Goal: Find specific page/section: Find specific page/section

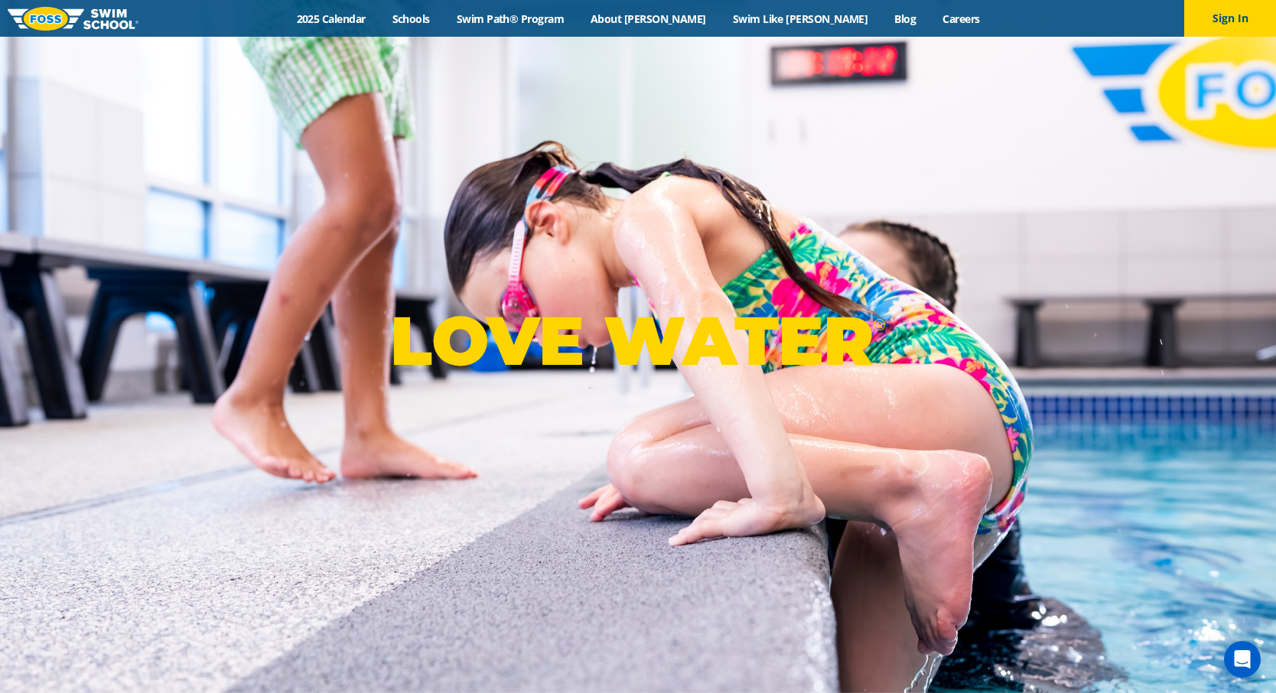
click at [834, 344] on p "LOVE WATER ®" at bounding box center [637, 341] width 495 height 82
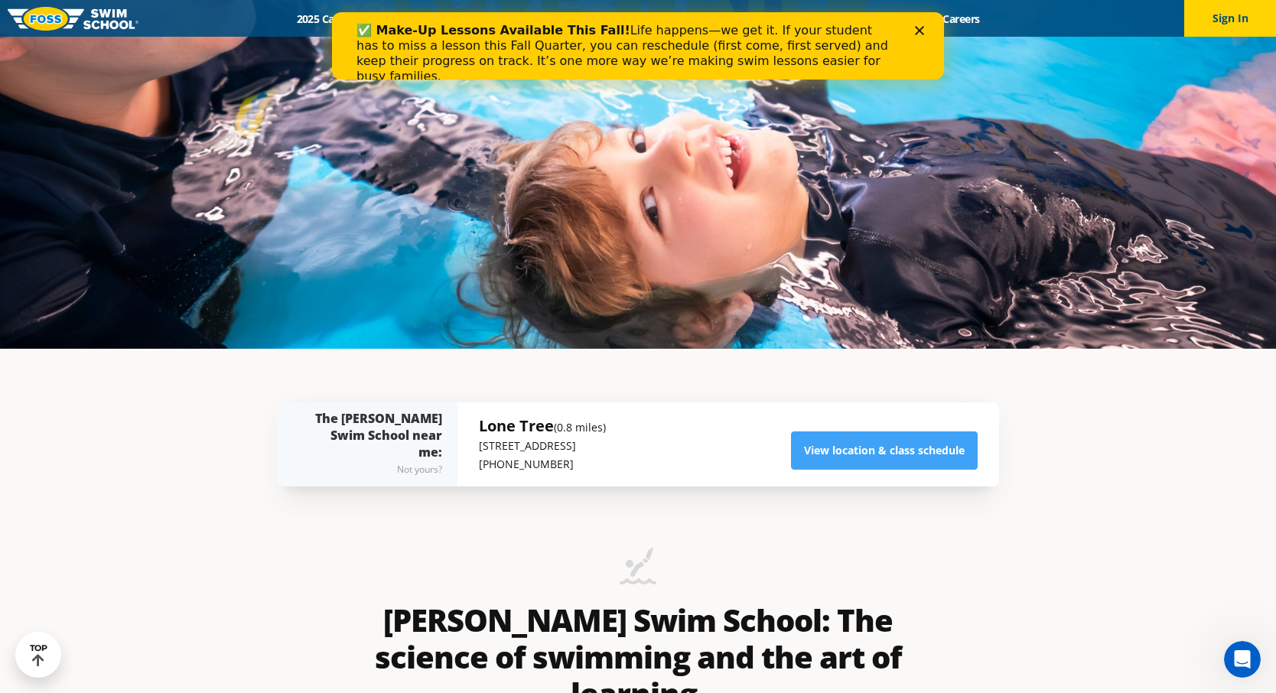
scroll to position [115, 0]
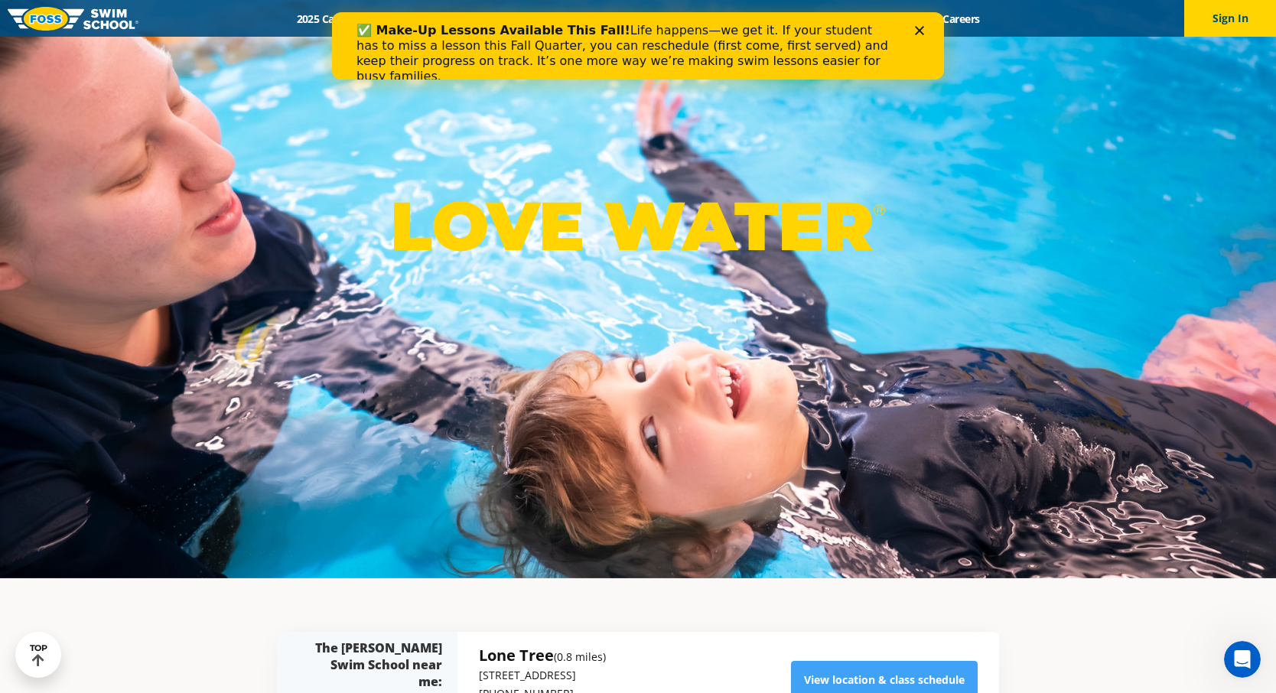
click at [921, 33] on polygon "Close" at bounding box center [919, 30] width 9 height 9
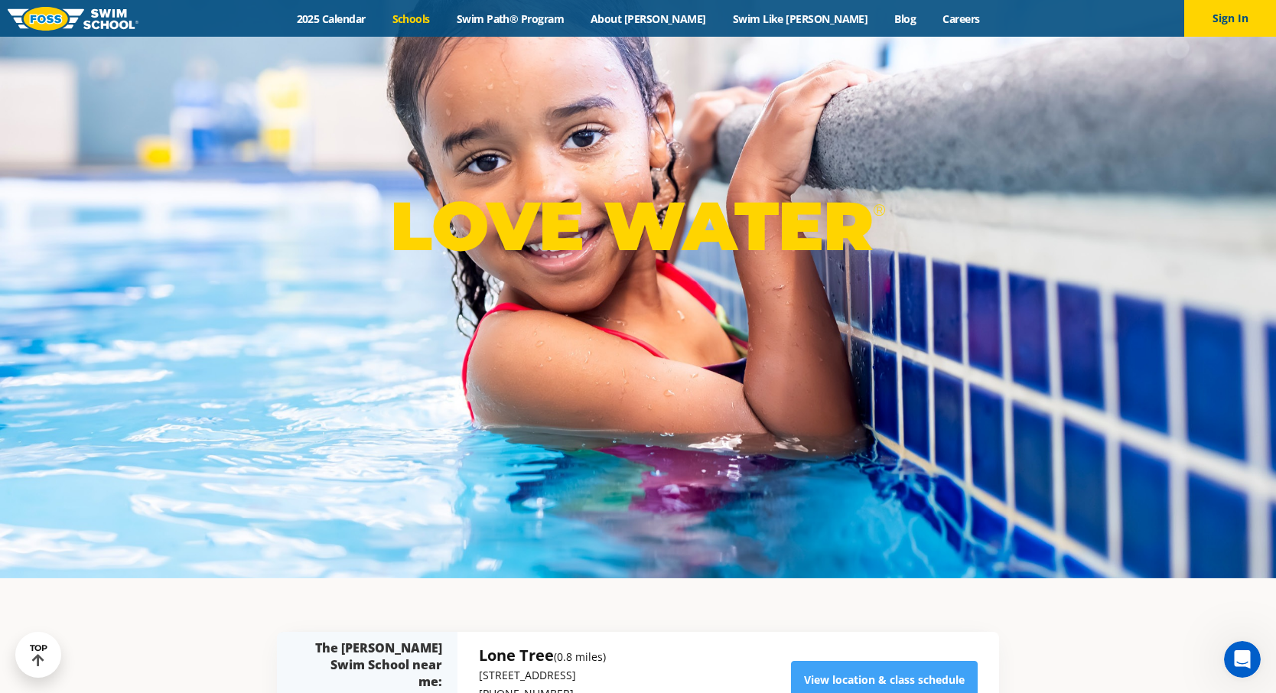
click at [443, 19] on link "Schools" at bounding box center [411, 18] width 64 height 15
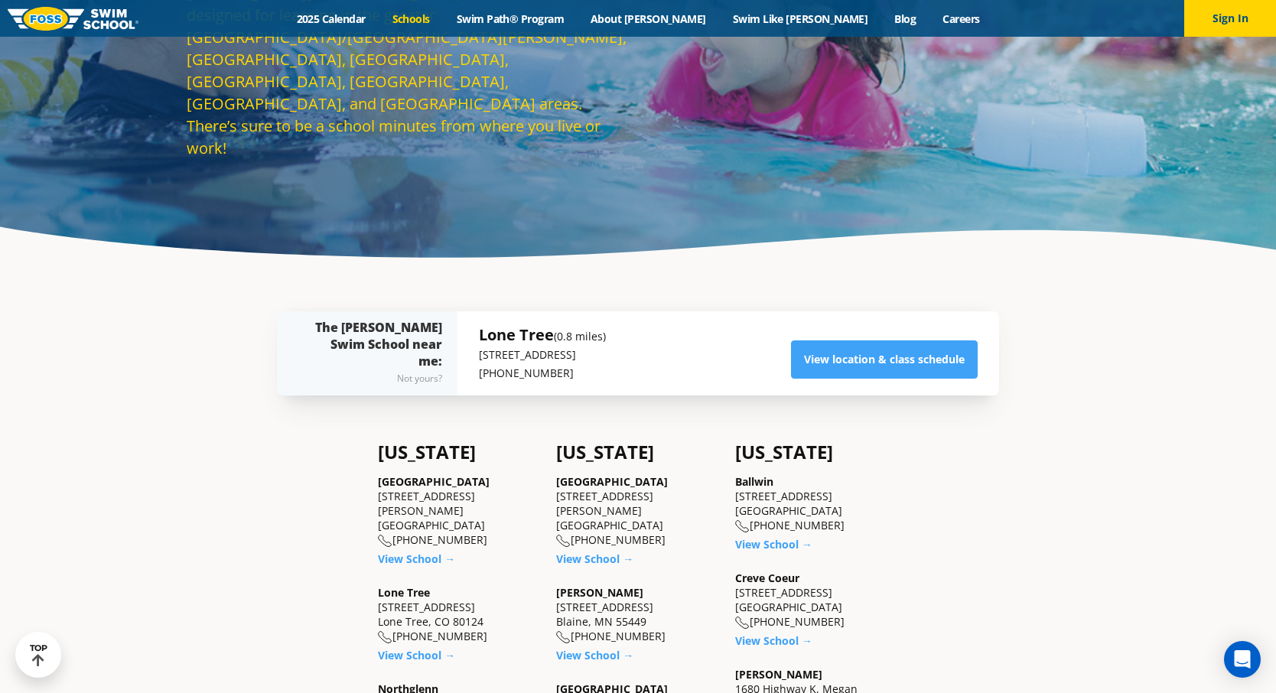
scroll to position [214, 0]
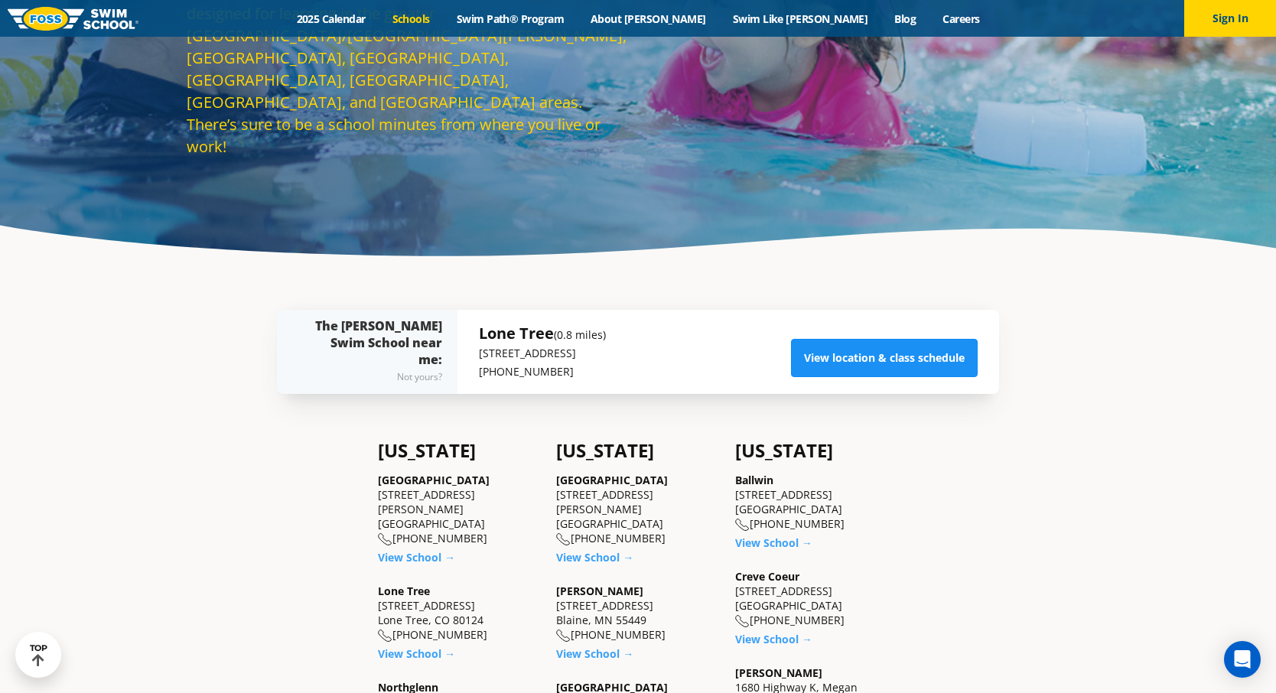
click at [843, 356] on link "View location & class schedule" at bounding box center [884, 358] width 187 height 38
